Goal: Information Seeking & Learning: Learn about a topic

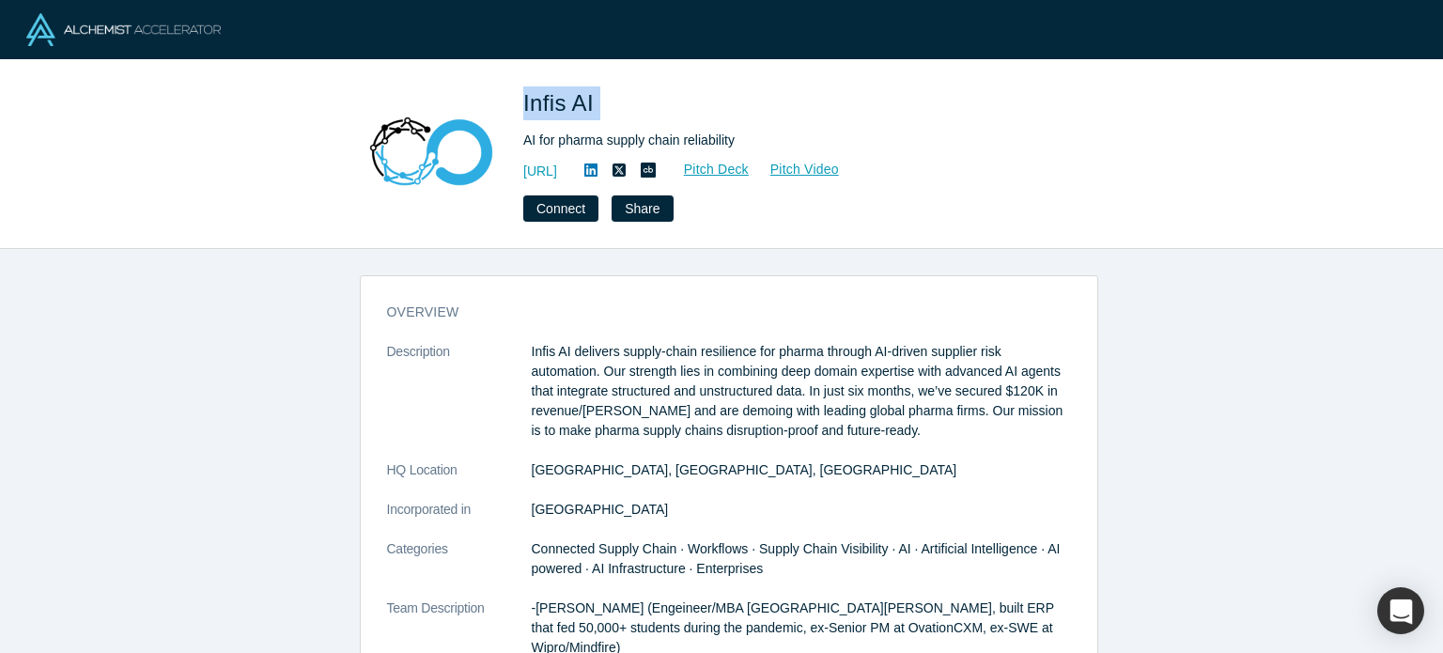
scroll to position [919, 0]
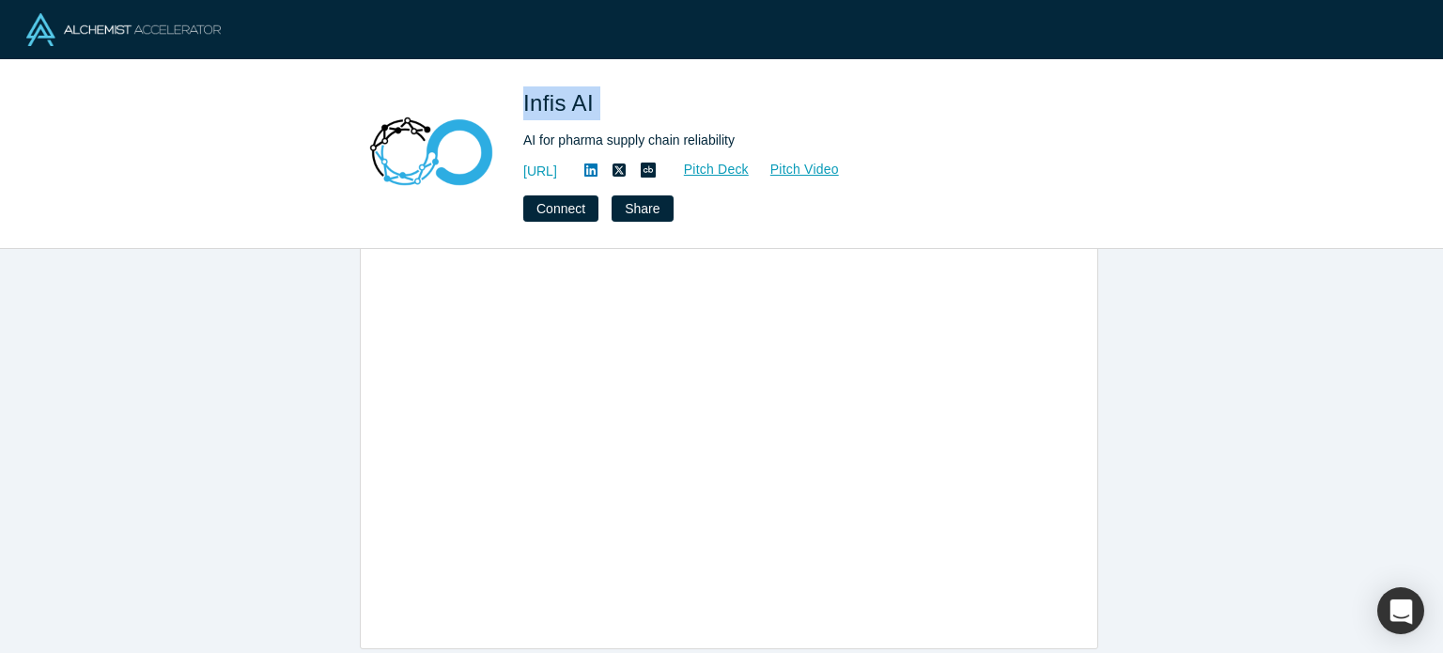
click at [156, 25] on img at bounding box center [123, 29] width 194 height 33
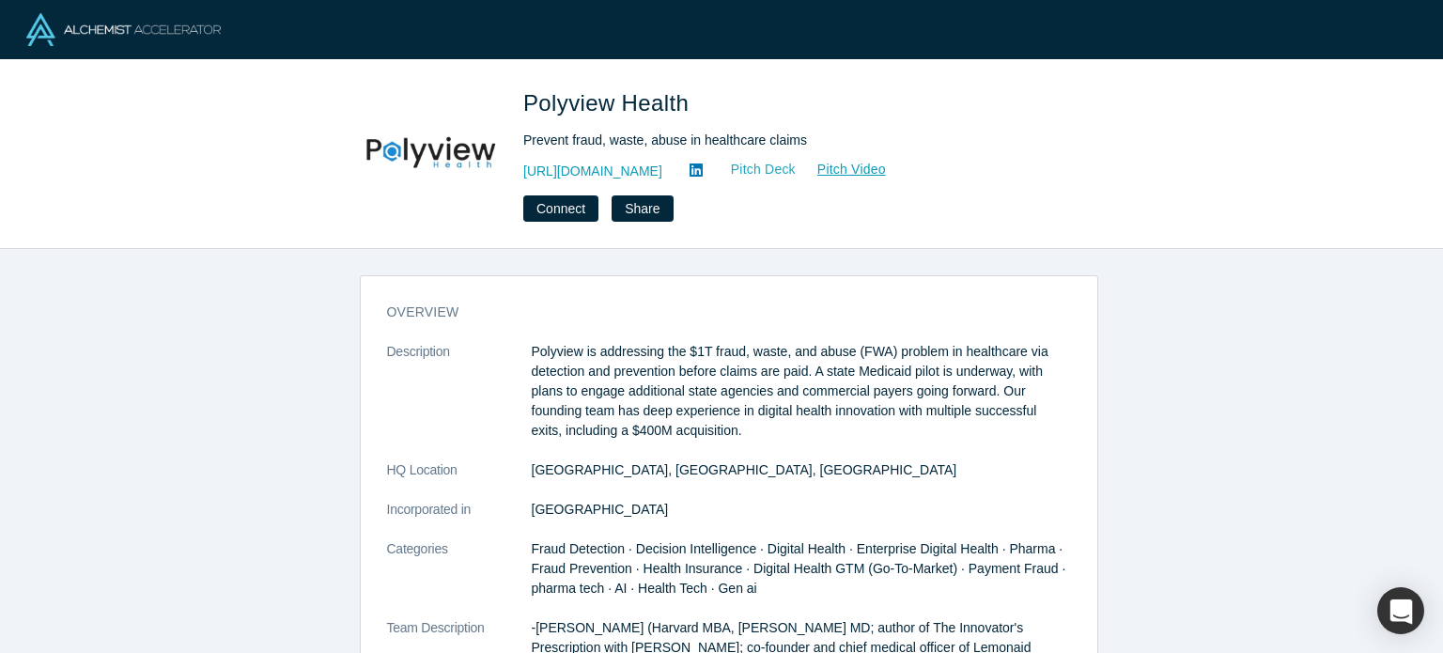
click at [767, 170] on link "Pitch Deck" at bounding box center [753, 170] width 86 height 22
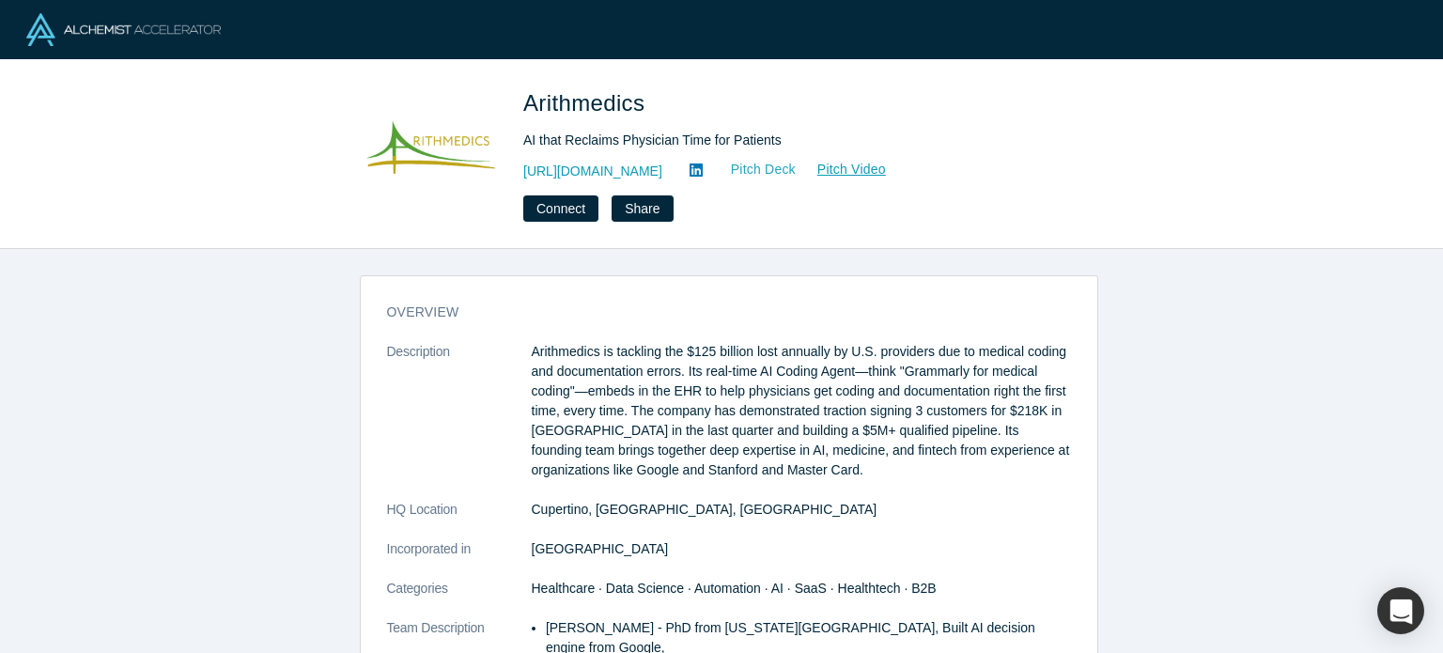
click at [770, 169] on link "Pitch Deck" at bounding box center [753, 170] width 86 height 22
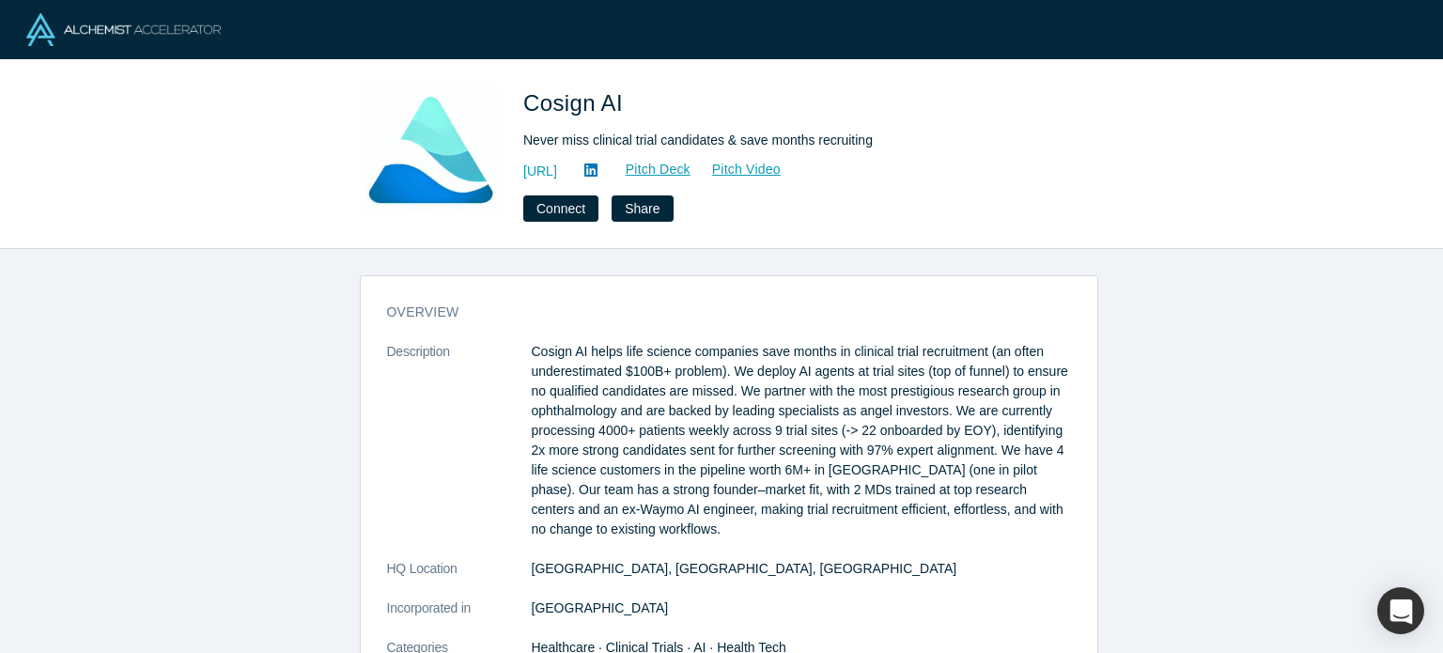
drag, startPoint x: 599, startPoint y: 176, endPoint x: 644, endPoint y: 187, distance: 46.5
click at [644, 187] on div "Cosign AI Never miss clinical trial candidates & save months recruiting https:/…" at bounding box center [786, 153] width 526 height 135
click at [691, 164] on link "Pitch Deck" at bounding box center [648, 170] width 86 height 22
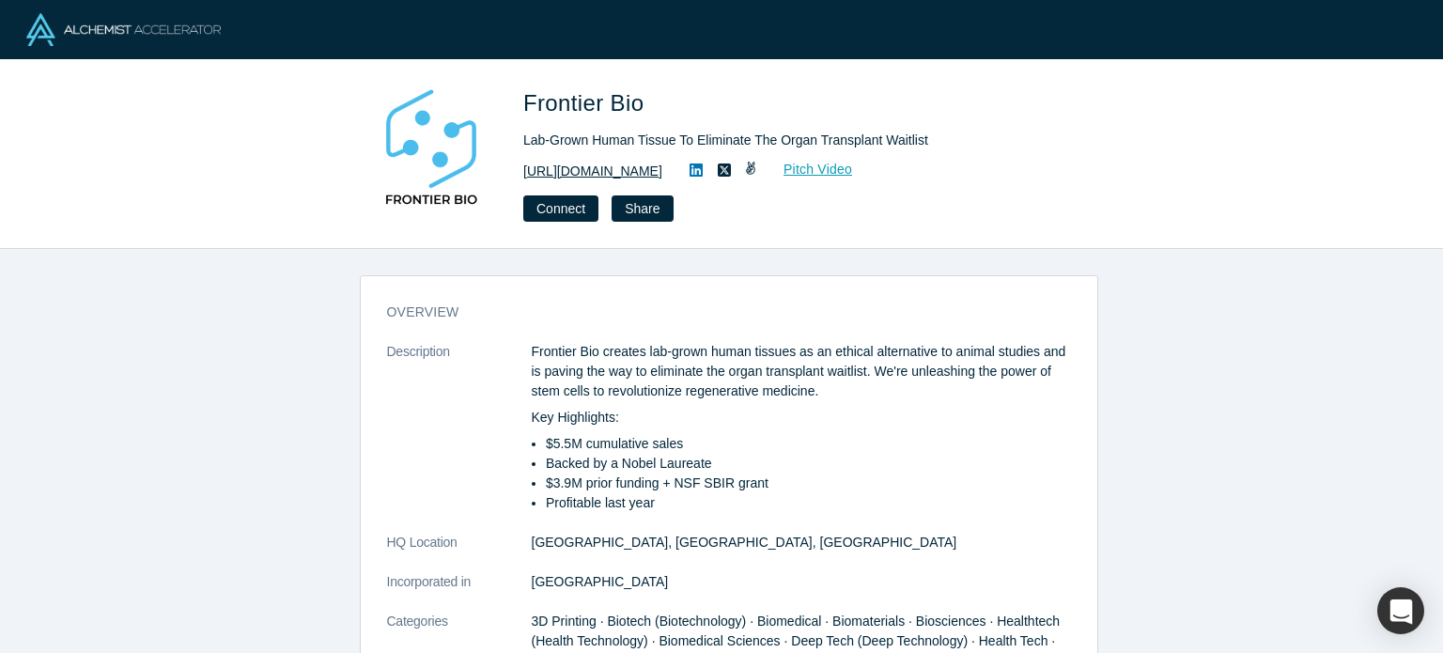
click at [648, 174] on link "[URL][DOMAIN_NAME]" at bounding box center [592, 172] width 139 height 20
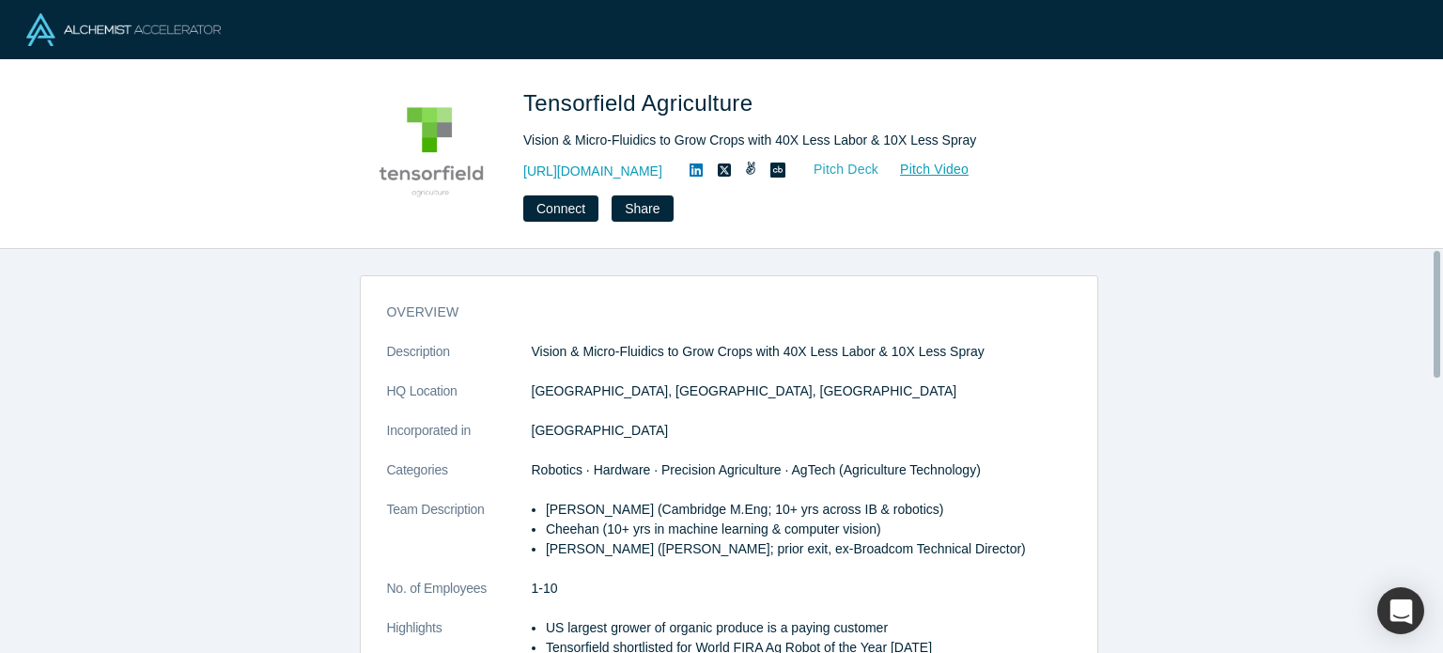
click at [833, 173] on link "Pitch Deck" at bounding box center [836, 170] width 86 height 22
click at [570, 173] on link "[URL][DOMAIN_NAME]" at bounding box center [592, 172] width 139 height 20
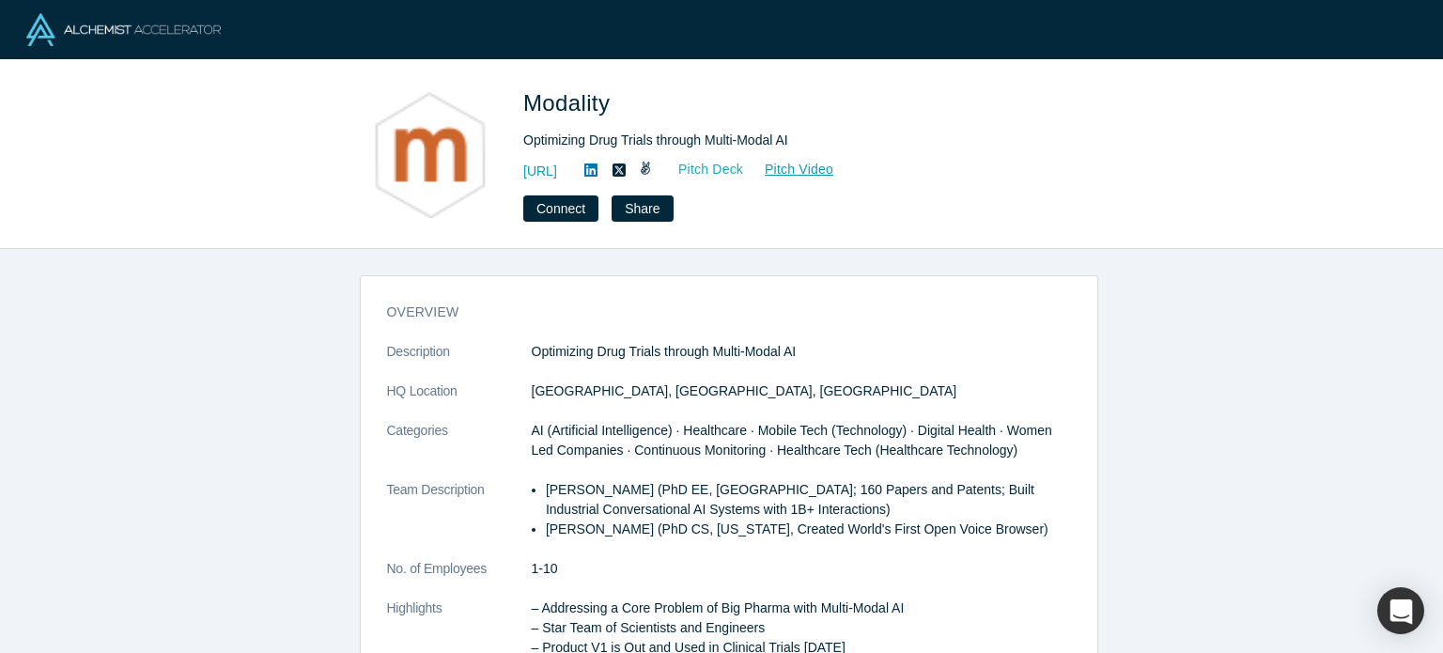
click at [744, 171] on link "Pitch Deck" at bounding box center [701, 170] width 86 height 22
